Goal: Transaction & Acquisition: Purchase product/service

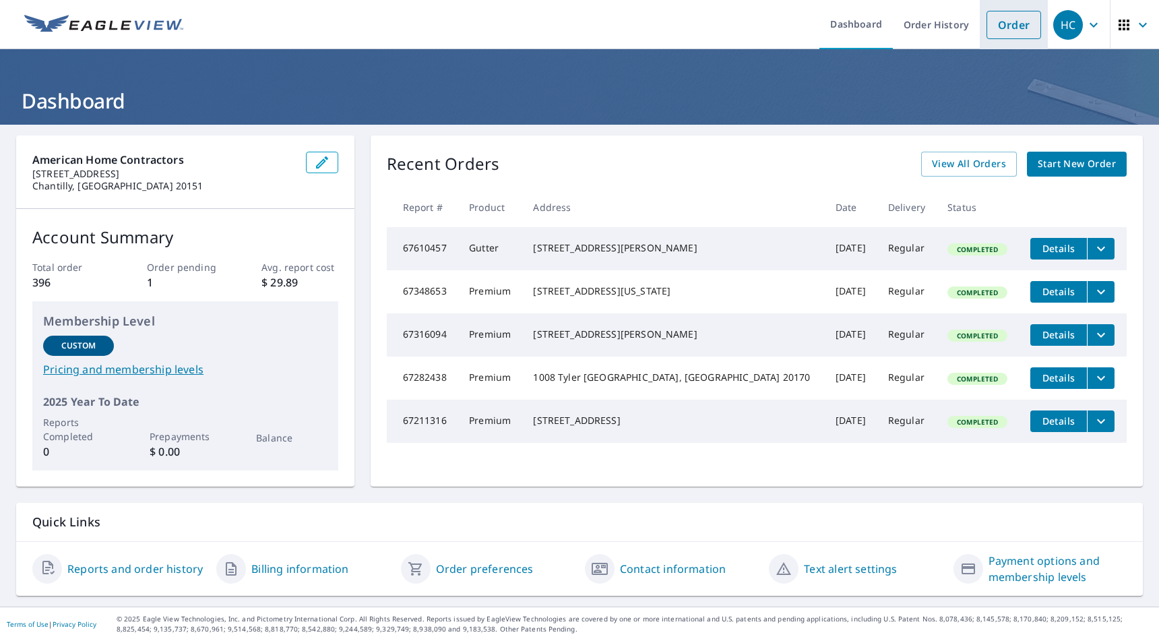
click at [998, 20] on link "Order" at bounding box center [1013, 25] width 55 height 28
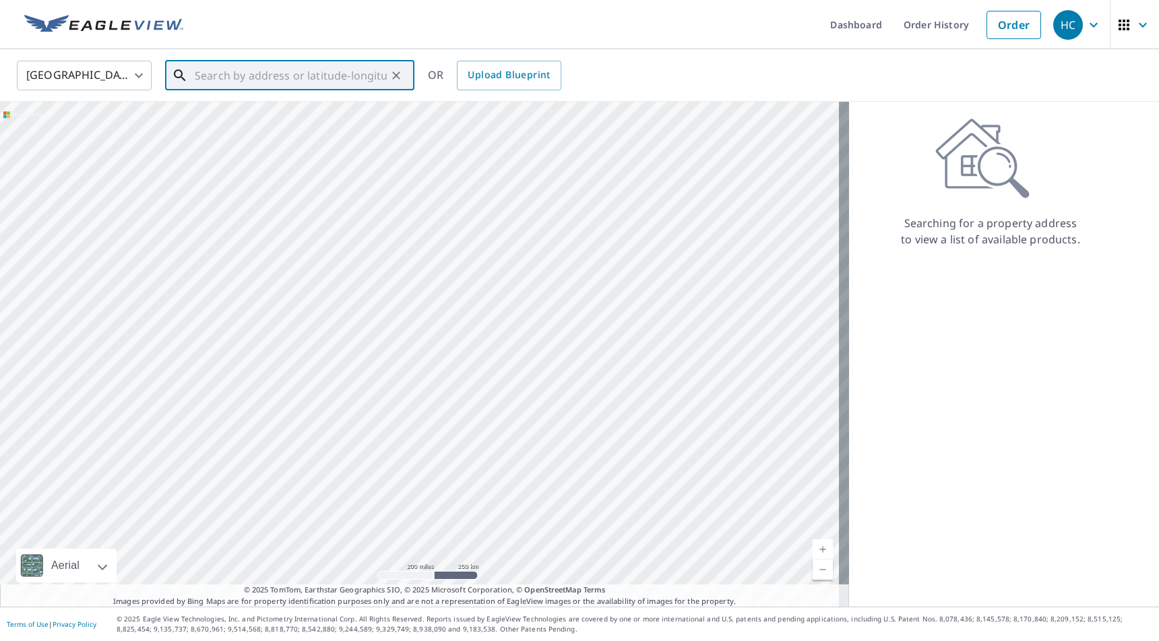
click at [368, 83] on input "text" at bounding box center [291, 76] width 192 height 38
paste input "[STREET_ADDRESS] • [GEOGRAPHIC_DATA], PA 15202"
click at [316, 125] on p "[GEOGRAPHIC_DATA], [GEOGRAPHIC_DATA] 15202" at bounding box center [298, 136] width 212 height 27
type input "[STREET_ADDRESS]"
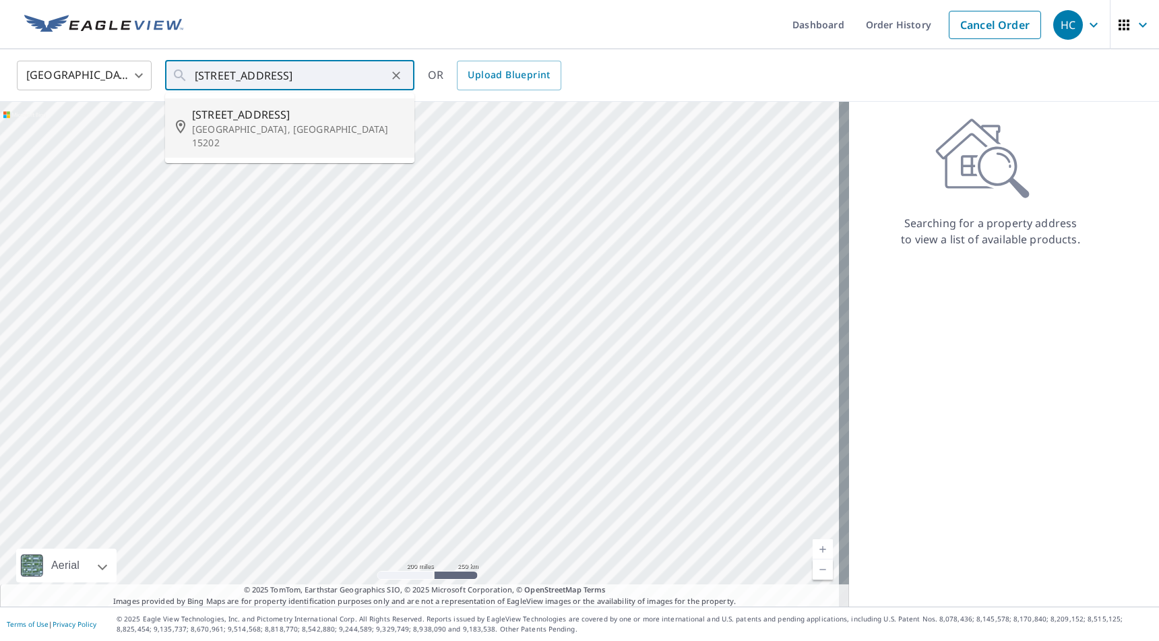
scroll to position [0, 0]
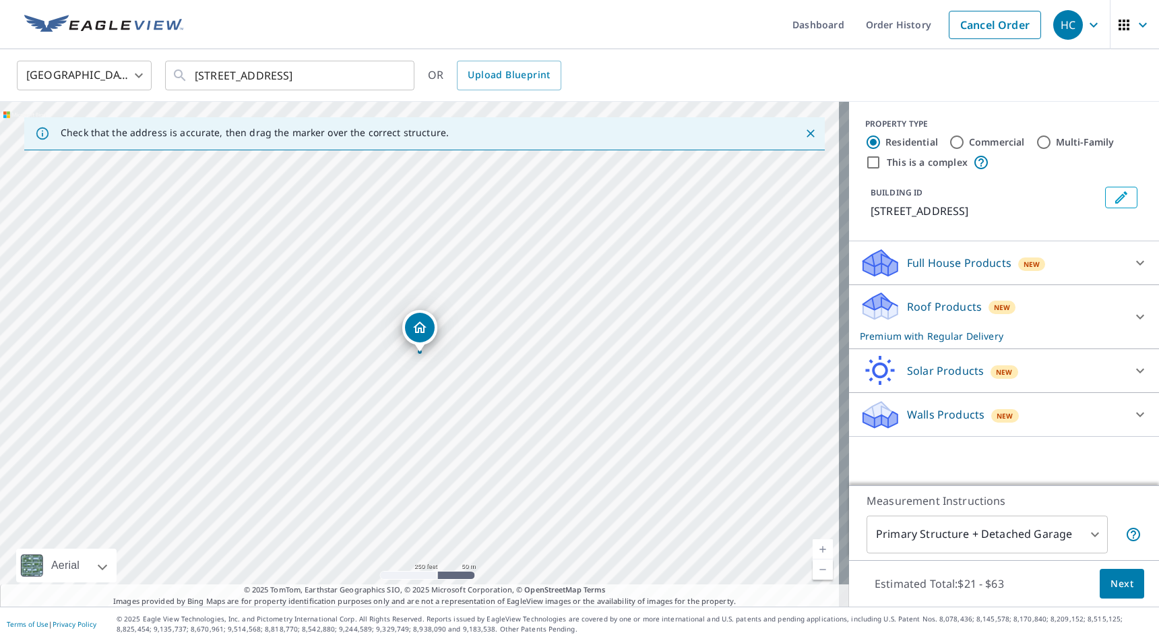
click at [1067, 315] on div "Roof Products New Premium with Regular Delivery" at bounding box center [991, 316] width 264 height 53
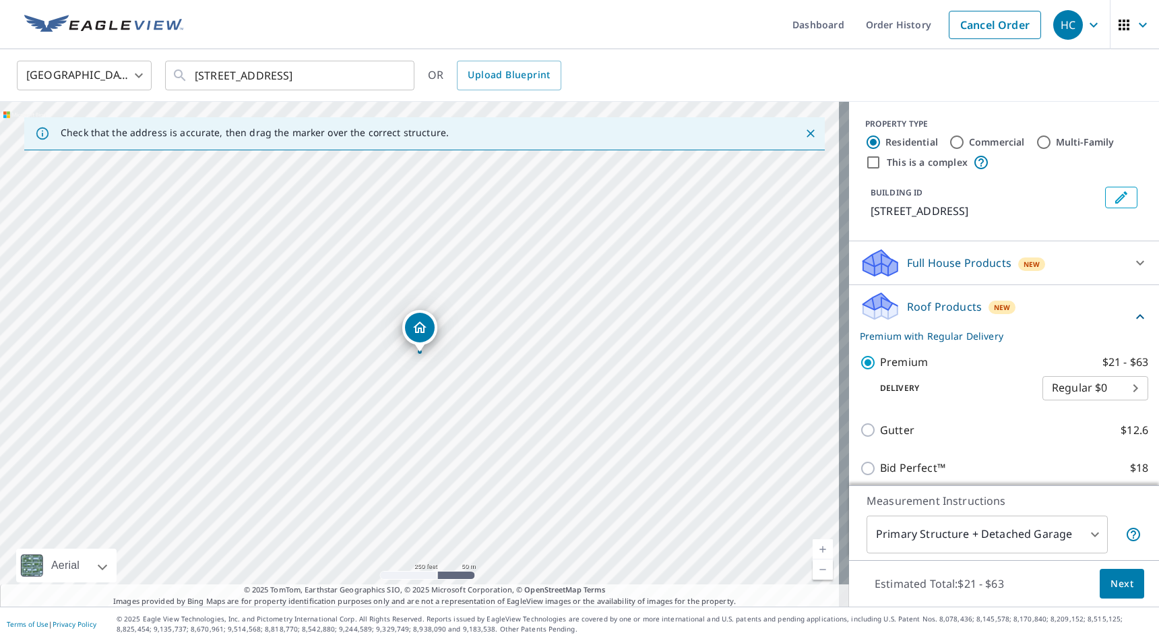
click at [1110, 582] on span "Next" at bounding box center [1121, 583] width 23 height 17
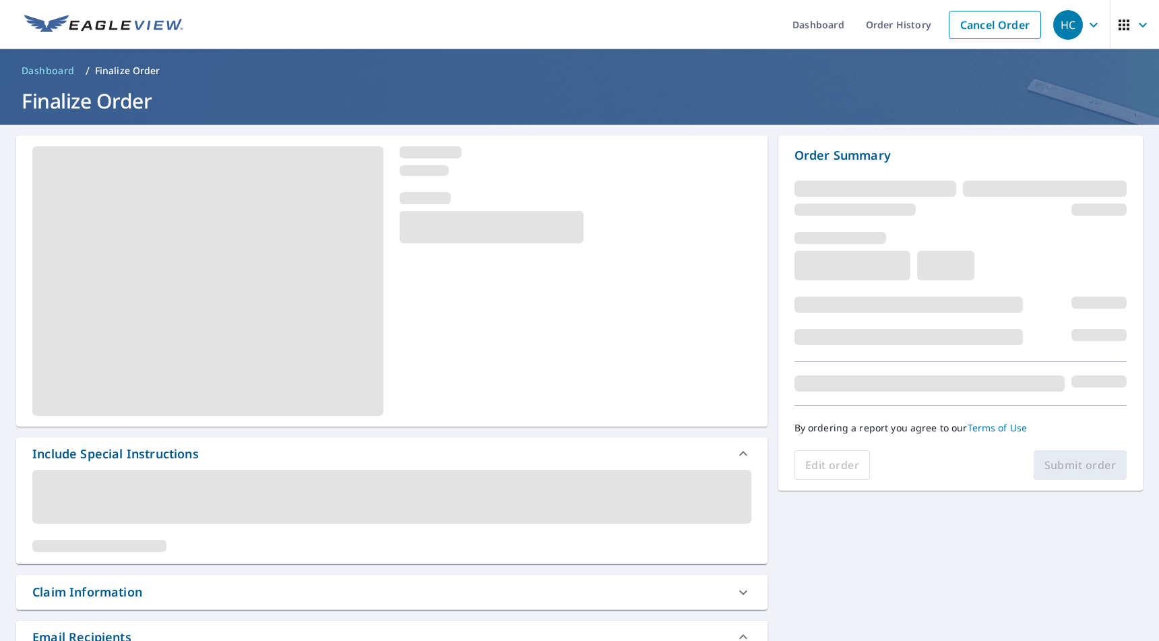
click at [1064, 469] on div "Edit order Submit order" at bounding box center [960, 465] width 332 height 30
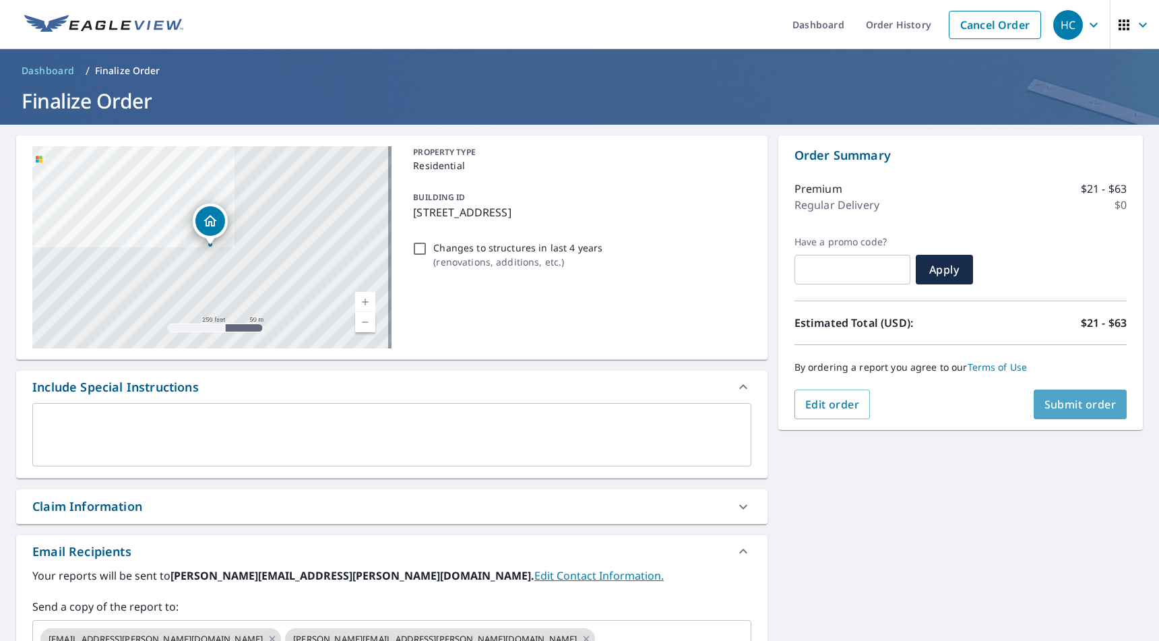
click at [1074, 404] on span "Submit order" at bounding box center [1080, 404] width 72 height 15
checkbox input "true"
